Goal: Communication & Community: Answer question/provide support

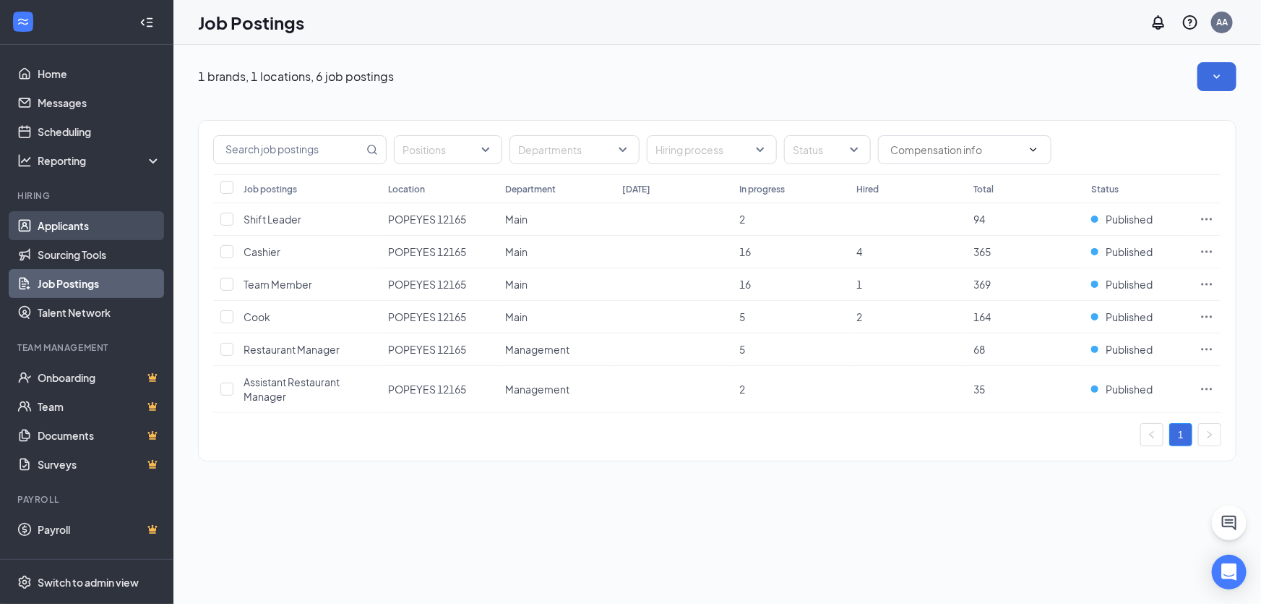
click at [122, 235] on link "Applicants" at bounding box center [100, 225] width 124 height 29
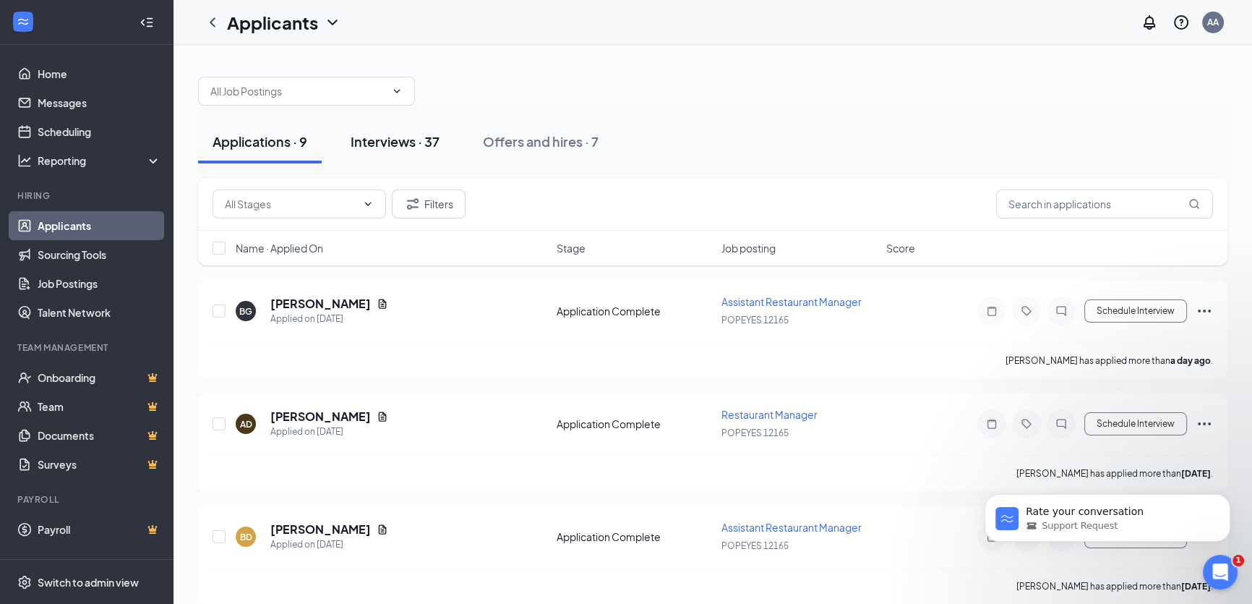
click at [437, 134] on div "Interviews · 37" at bounding box center [395, 141] width 89 height 18
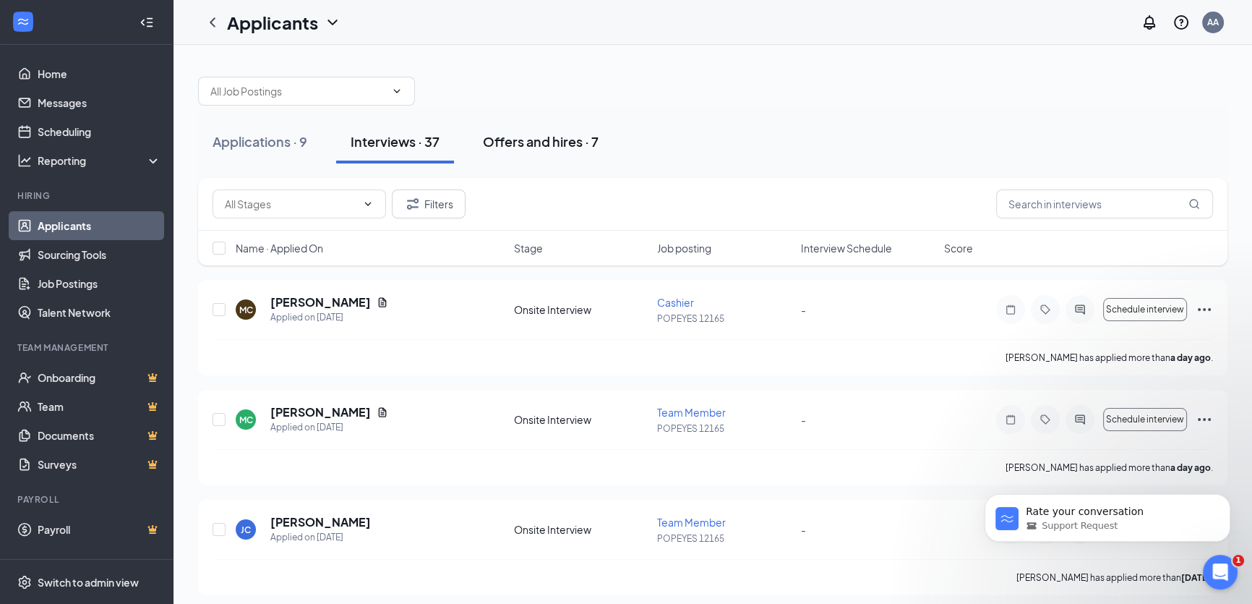
click at [518, 142] on div "Offers and hires · 7" at bounding box center [541, 141] width 116 height 18
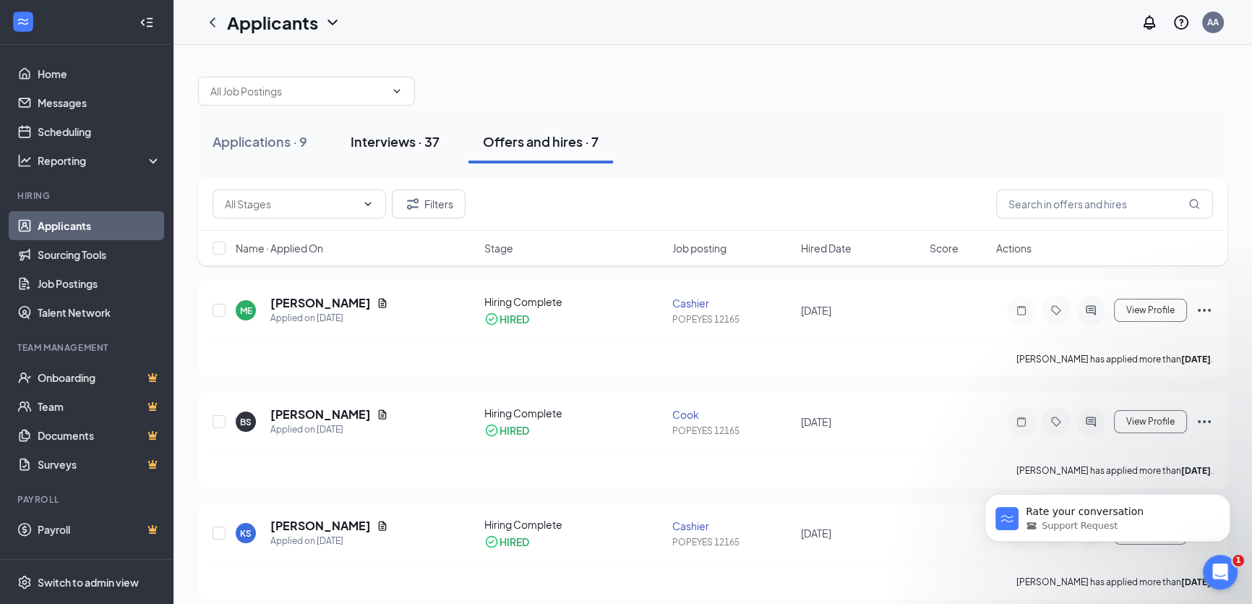
click at [439, 143] on div "Interviews · 37" at bounding box center [395, 141] width 89 height 18
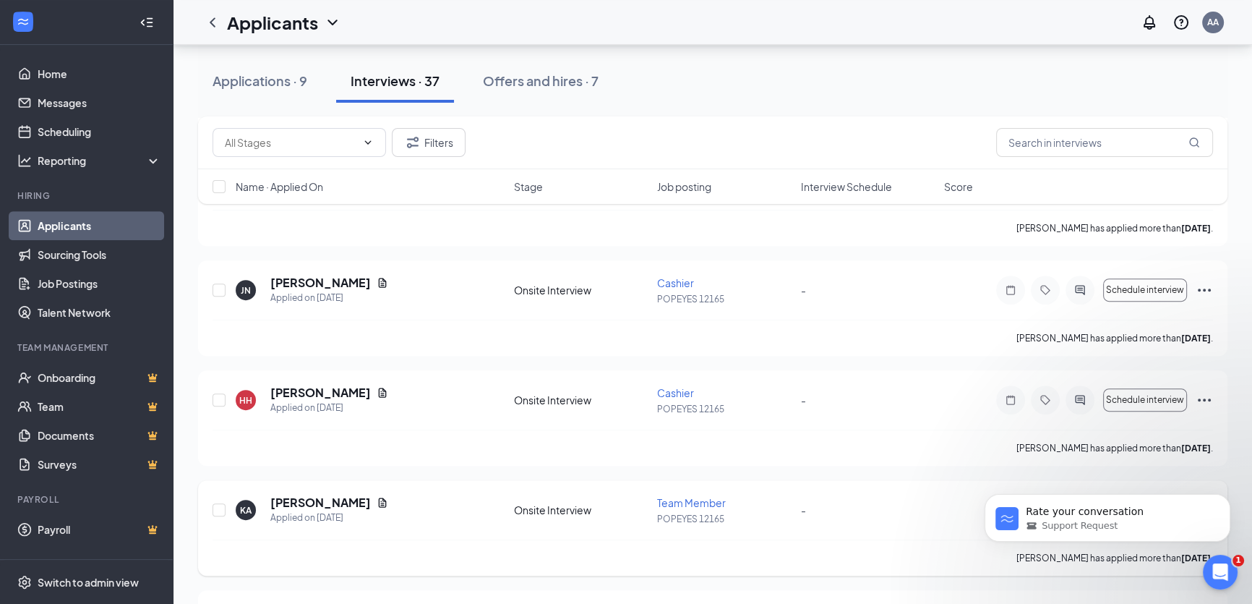
scroll to position [788, 0]
click at [502, 74] on div "Offers and hires · 7" at bounding box center [541, 81] width 116 height 18
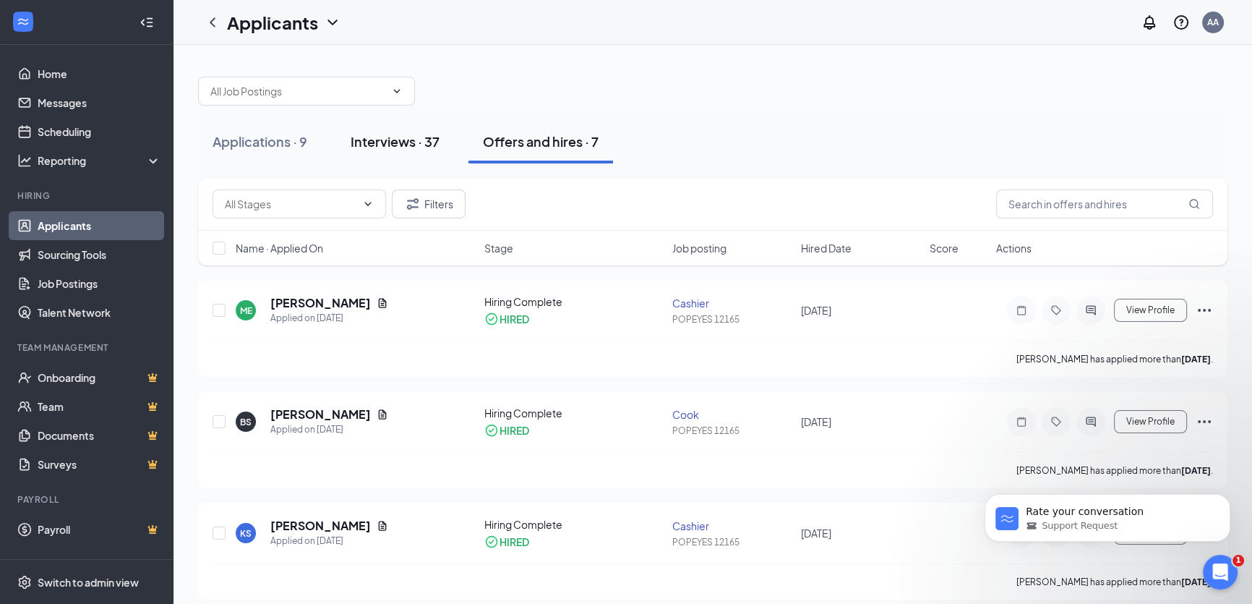
click at [425, 145] on div "Interviews · 37" at bounding box center [395, 141] width 89 height 18
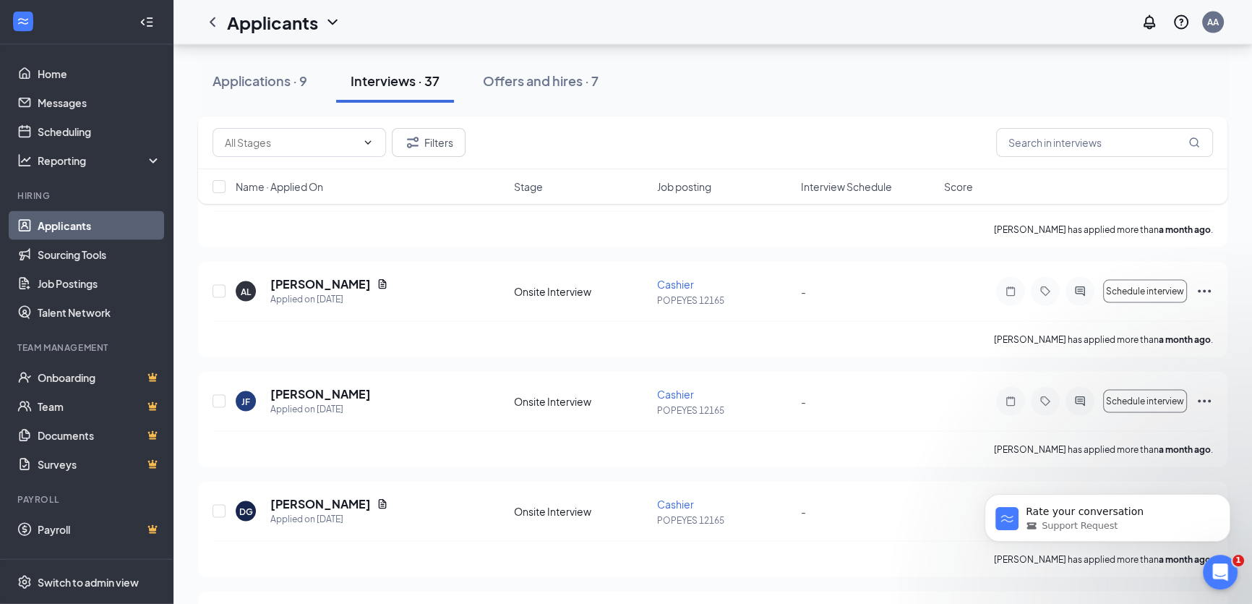
scroll to position [3740, 0]
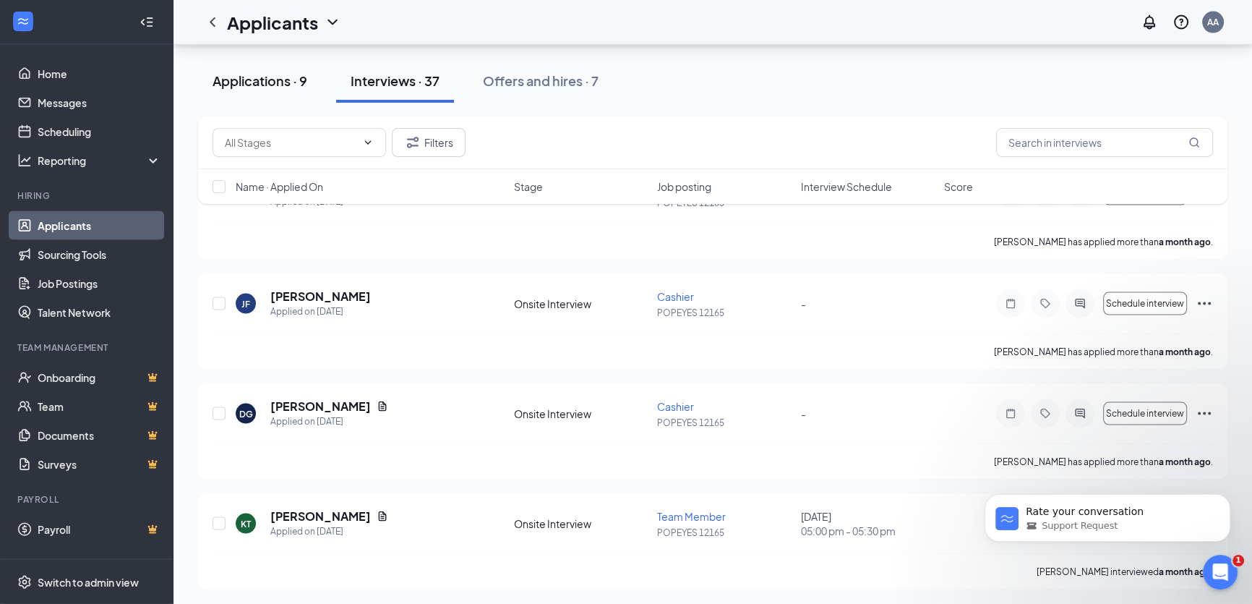
click at [272, 84] on div "Applications · 9" at bounding box center [259, 81] width 95 height 18
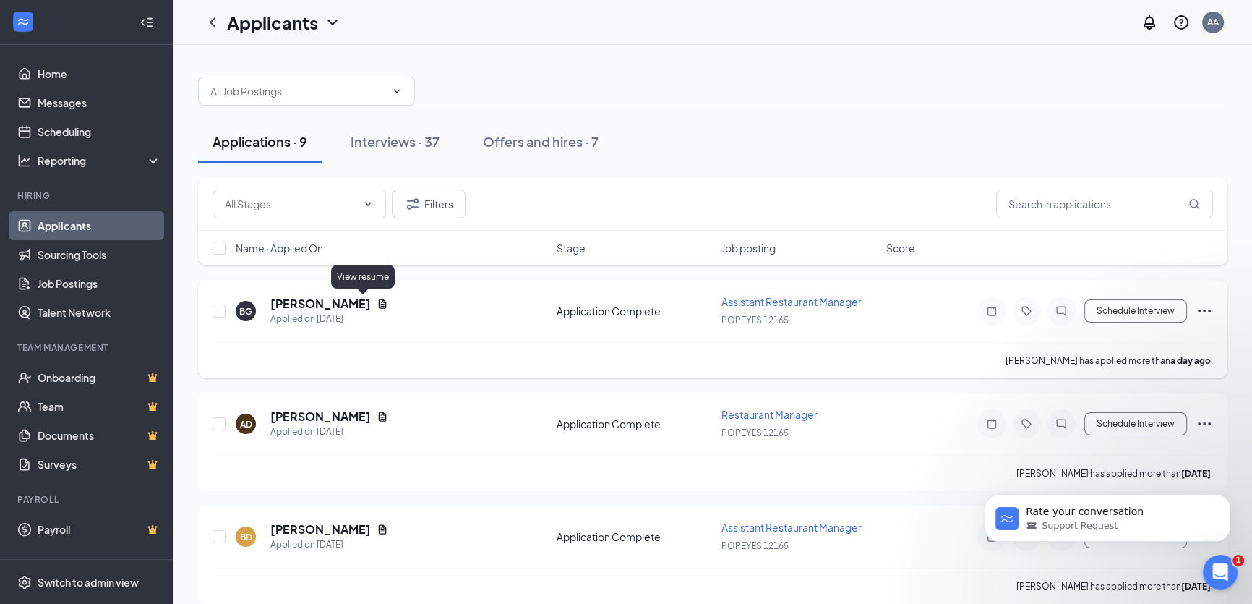
click at [377, 304] on icon "Document" at bounding box center [383, 304] width 12 height 12
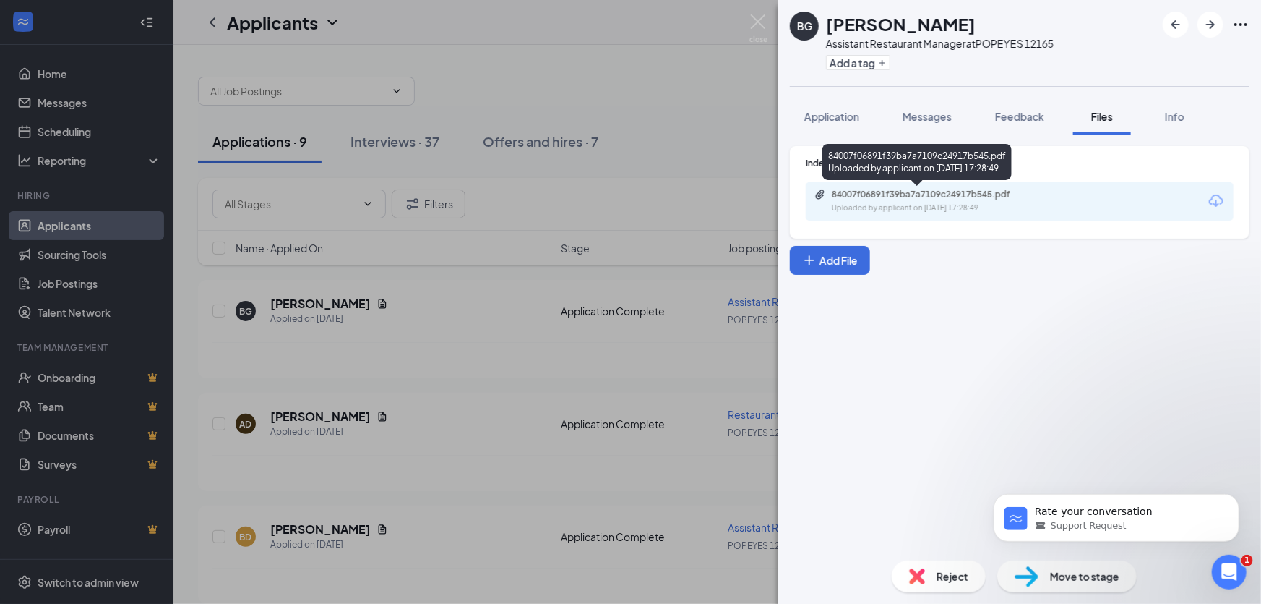
click at [1025, 197] on div "84007f06891f39ba7a7109c24917b545.pdf" at bounding box center [933, 195] width 202 height 12
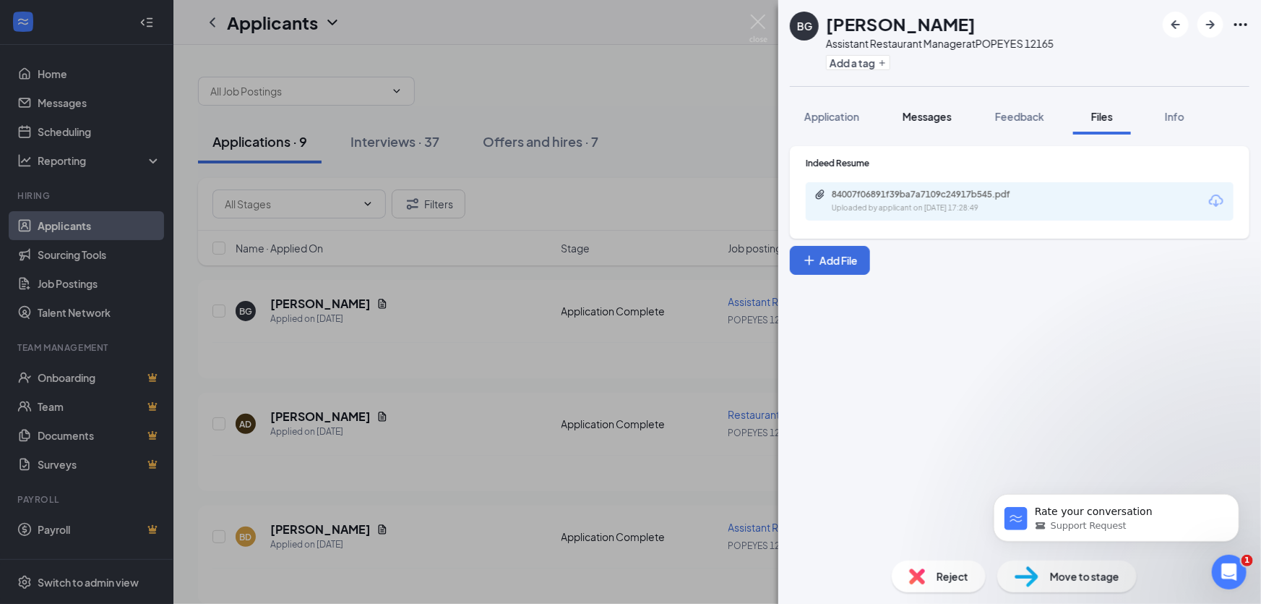
click at [937, 126] on button "Messages" at bounding box center [927, 116] width 78 height 36
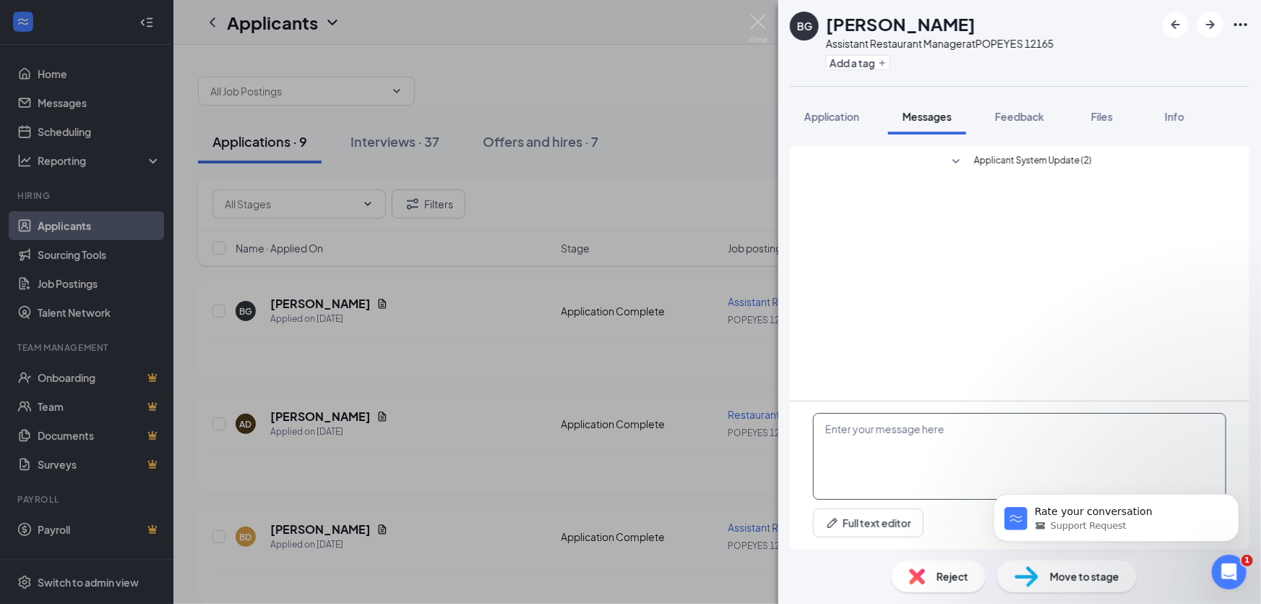
click at [984, 454] on textarea at bounding box center [1019, 456] width 413 height 87
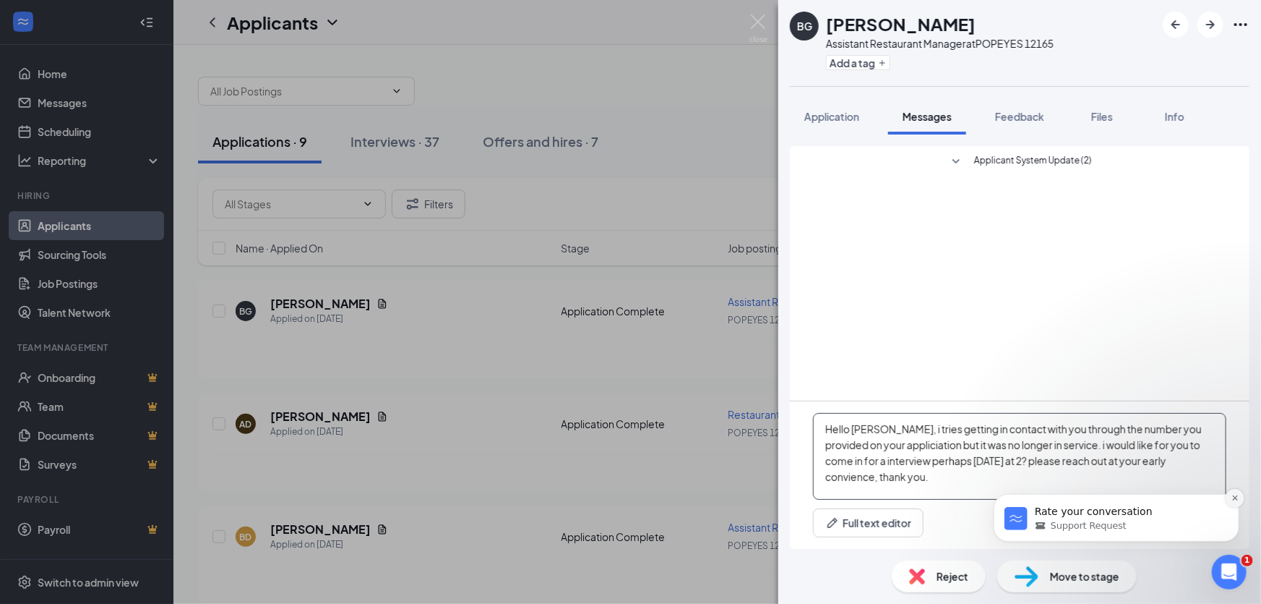
type textarea "Hello [PERSON_NAME], i tries getting in contact with you through the number you…"
click at [1227, 497] on button "Dismiss notification" at bounding box center [1234, 497] width 19 height 19
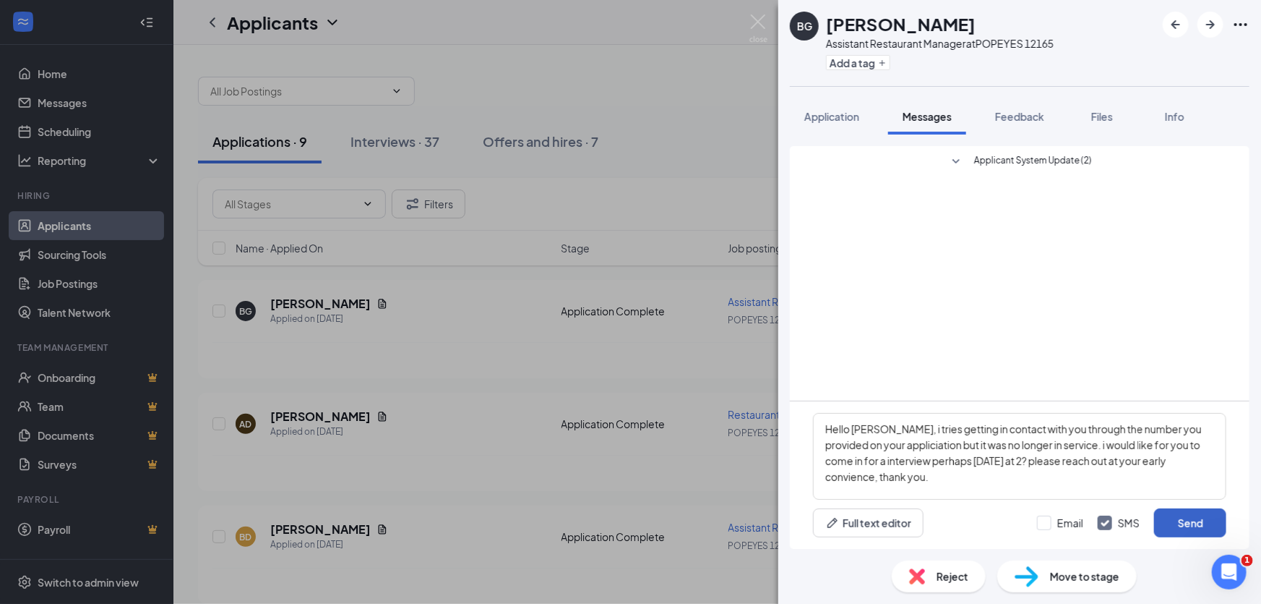
click at [1178, 525] on button "Send" at bounding box center [1190, 522] width 72 height 29
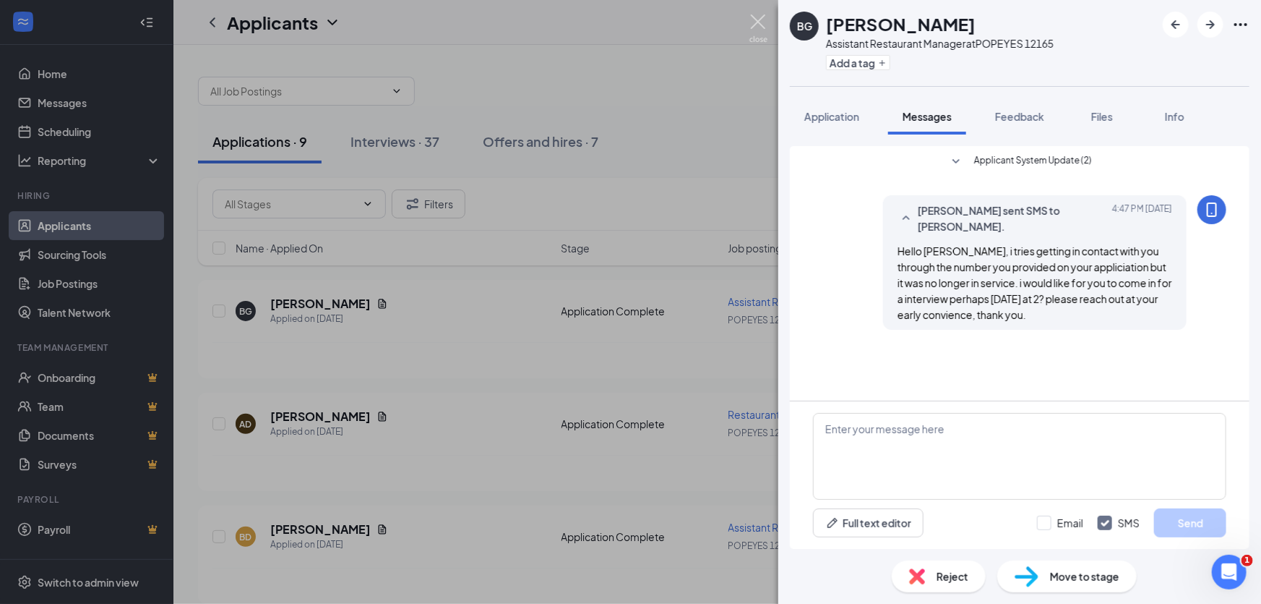
click at [760, 29] on img at bounding box center [759, 28] width 18 height 28
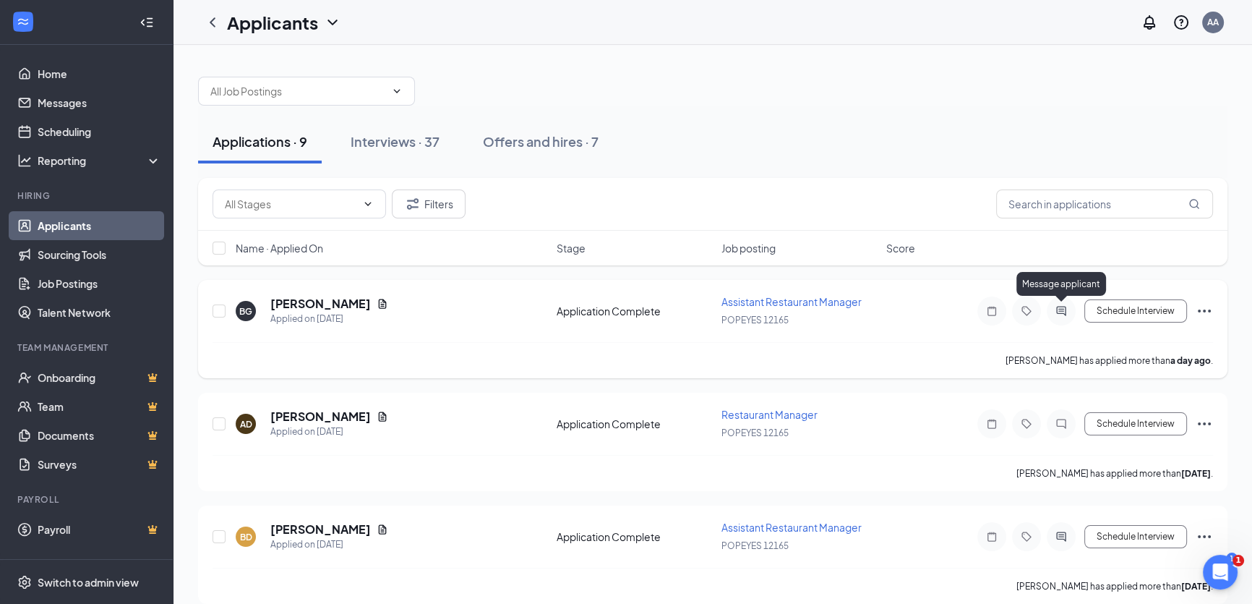
click at [1060, 312] on icon "ActiveChat" at bounding box center [1060, 310] width 9 height 9
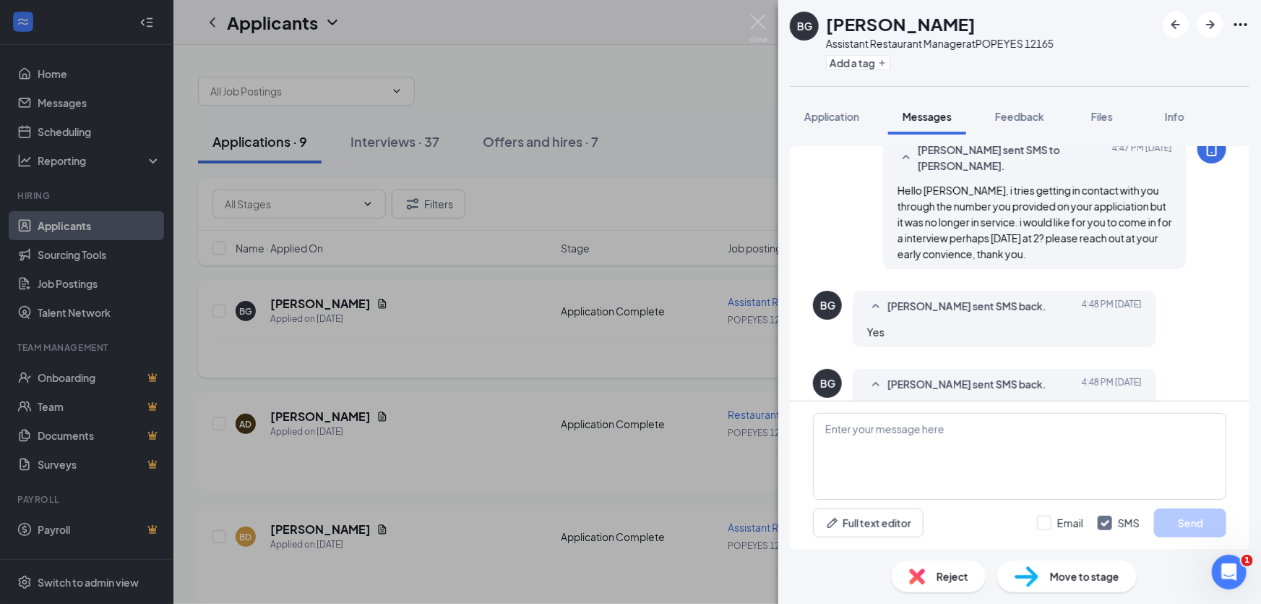
scroll to position [99, 0]
